Goal: Check status: Check status

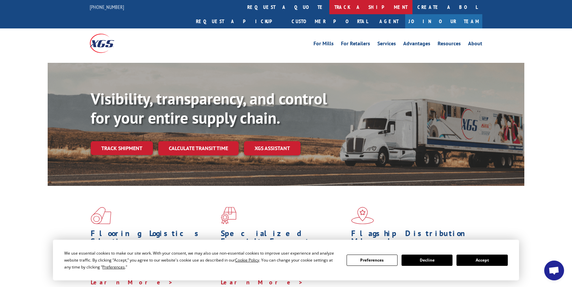
click at [329, 8] on link "track a shipment" at bounding box center [370, 7] width 83 height 14
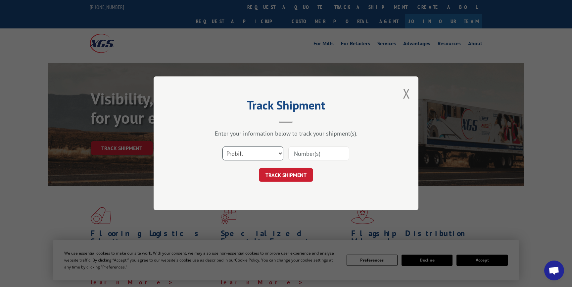
click at [249, 153] on select "Select category... Probill BOL PO" at bounding box center [252, 154] width 61 height 14
select select "bol"
click at [222, 147] on select "Select category... Probill BOL PO" at bounding box center [252, 154] width 61 height 14
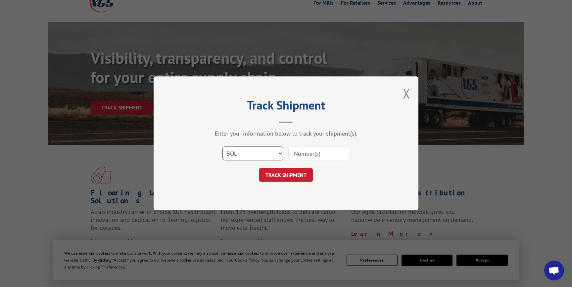
scroll to position [55, 0]
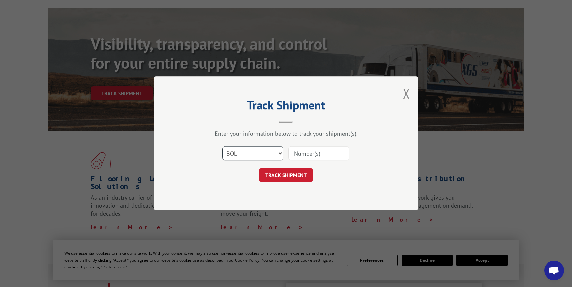
click at [234, 153] on select "Select category... Probill BOL PO" at bounding box center [252, 154] width 61 height 14
click at [222, 147] on select "Select category... Probill BOL PO" at bounding box center [252, 154] width 61 height 14
click at [295, 151] on input at bounding box center [318, 154] width 61 height 14
type input "17602384"
click at [283, 175] on button "TRACK SHIPMENT" at bounding box center [286, 175] width 54 height 14
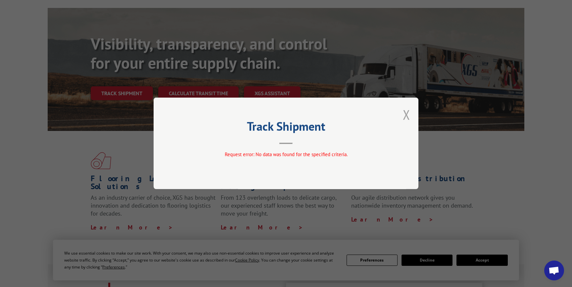
click at [405, 111] on button "Close modal" at bounding box center [406, 115] width 7 height 18
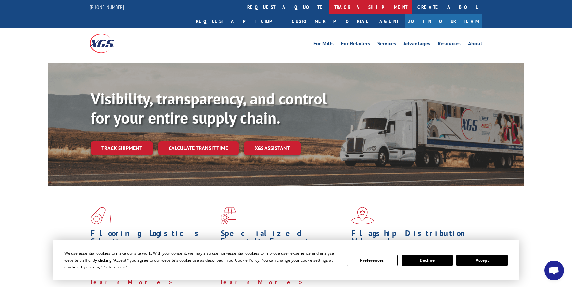
click at [329, 9] on link "track a shipment" at bounding box center [370, 7] width 83 height 14
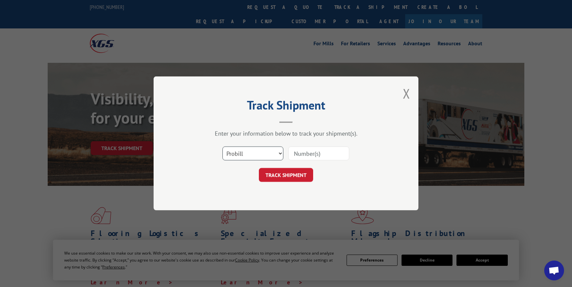
click at [273, 152] on select "Select category... Probill BOL PO" at bounding box center [252, 154] width 61 height 14
select select "bol"
click at [222, 147] on select "Select category... Probill BOL PO" at bounding box center [252, 154] width 61 height 14
click at [309, 153] on input at bounding box center [318, 154] width 61 height 14
type input "63103"
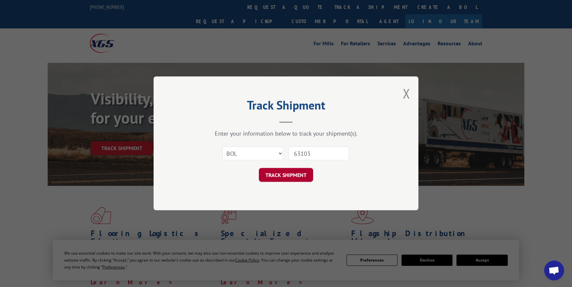
click at [292, 171] on button "TRACK SHIPMENT" at bounding box center [286, 175] width 54 height 14
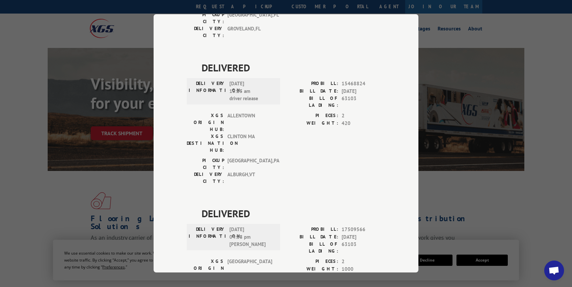
scroll to position [18, 0]
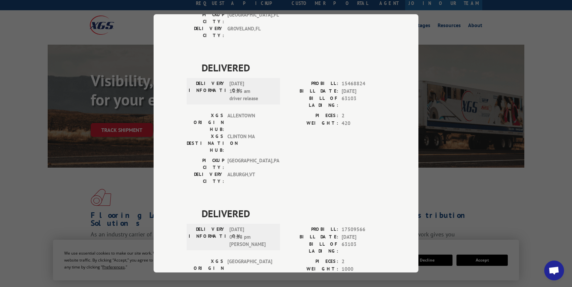
click at [141, 164] on div "Track Shipment DELIVERED DELIVERY INFORMATION: PROBILL: 9320932 BILL DATE: [DAT…" at bounding box center [286, 143] width 572 height 287
click at [535, 35] on div "Track Shipment DELIVERED DELIVERY INFORMATION: PROBILL: 9320932 BILL DATE: [DAT…" at bounding box center [286, 143] width 572 height 287
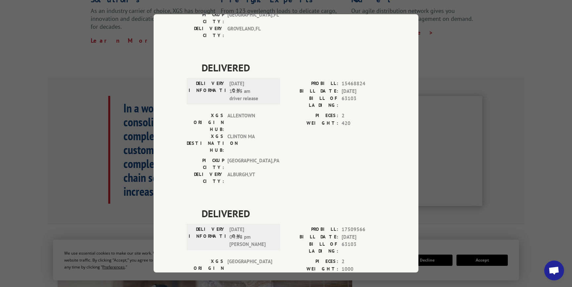
scroll to position [252, 0]
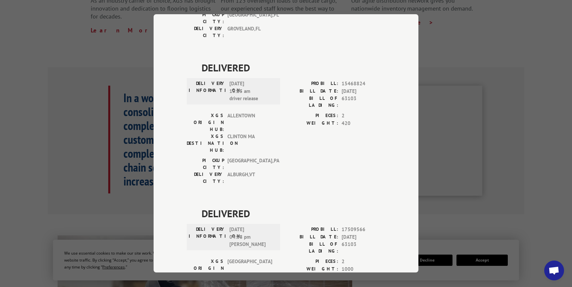
click at [73, 77] on div "Track Shipment DELIVERED DELIVERY INFORMATION: PROBILL: 9320932 BILL DATE: [DAT…" at bounding box center [286, 143] width 572 height 287
click at [444, 39] on div "Track Shipment DELIVERED DELIVERY INFORMATION: PROBILL: 9320932 BILL DATE: [DAT…" at bounding box center [286, 143] width 572 height 287
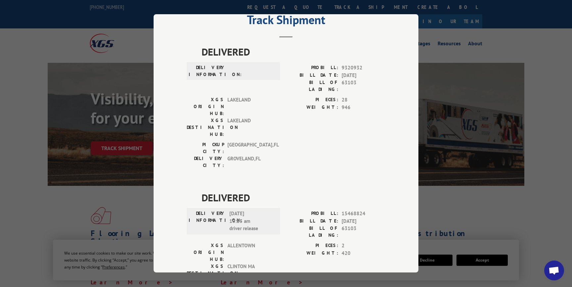
scroll to position [0, 0]
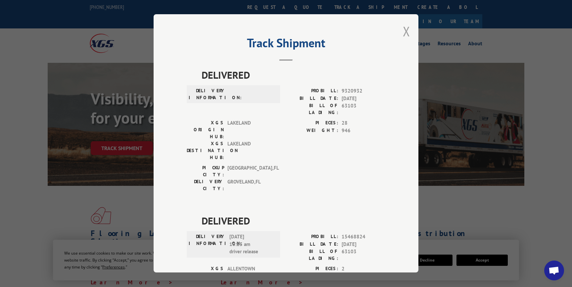
click at [404, 33] on button "Close modal" at bounding box center [406, 31] width 7 height 18
